Goal: Check status

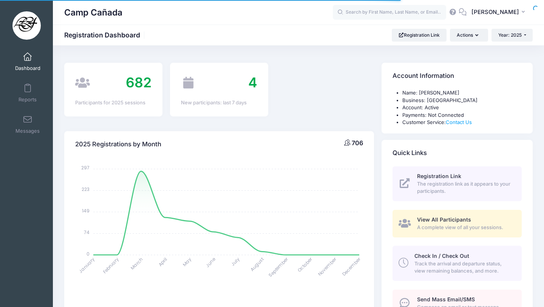
select select
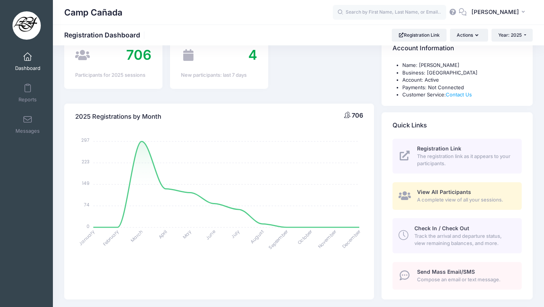
scroll to position [33, 0]
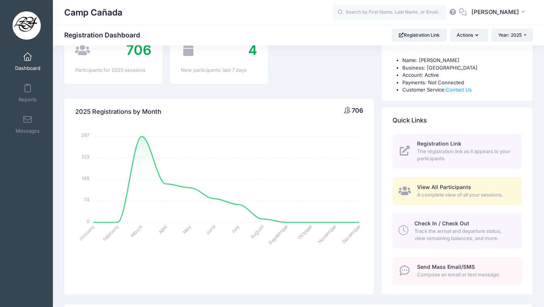
click at [438, 227] on div "Check In / Check Out Track the arrival and departure status, view remaining bal…" at bounding box center [464, 231] width 99 height 23
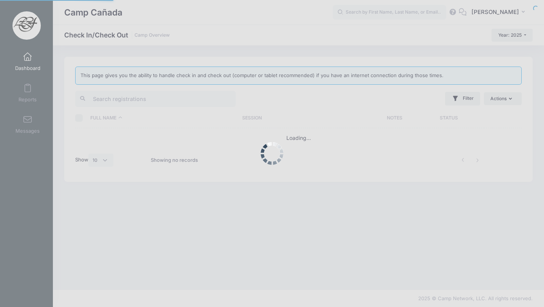
select select "10"
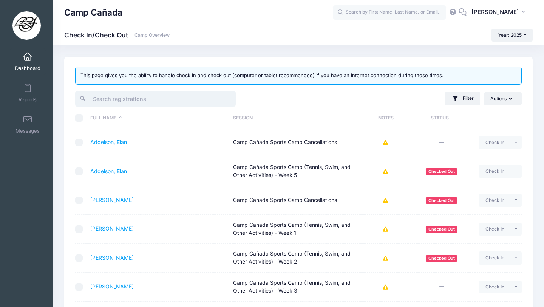
click at [133, 97] on input "search" at bounding box center [155, 99] width 161 height 16
